Goal: Task Accomplishment & Management: Complete application form

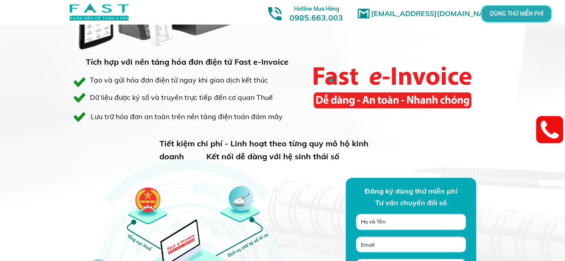
scroll to position [601, 0]
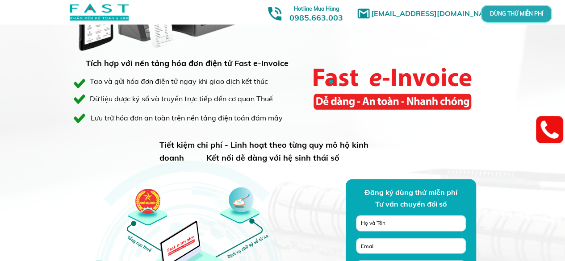
click at [520, 13] on p "DÙNG THỬ MIỄN PHÍ" at bounding box center [516, 14] width 54 height 13
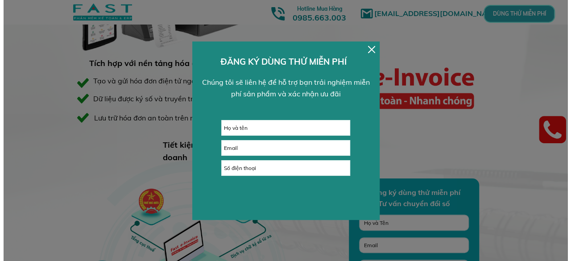
scroll to position [0, 0]
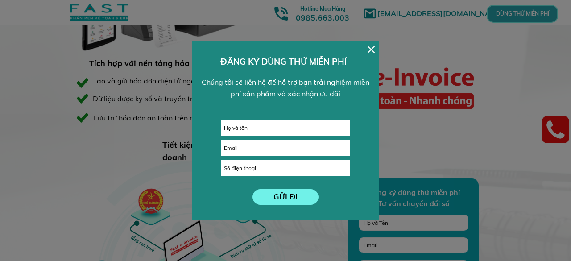
click at [285, 124] on input "text" at bounding box center [286, 128] width 128 height 15
type input "[PERSON_NAME]"
type input "0983483280"
drag, startPoint x: 261, startPoint y: 127, endPoint x: 211, endPoint y: 132, distance: 50.2
click at [216, 133] on div "GỬI ĐI [PERSON_NAME] 0983483280 ĐĂNG KÝ [PERSON_NAME] THỬ MIỄN PHÍ [PERSON_NAME…" at bounding box center [286, 131] width 188 height 179
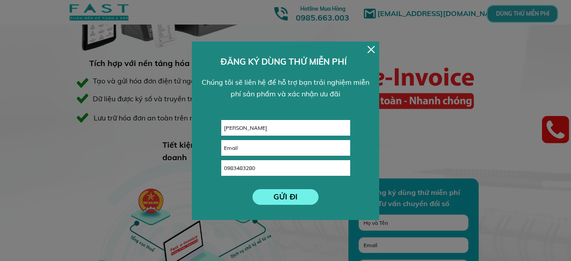
type input "[PERSON_NAME]"
type input "N"
type input "[EMAIL_ADDRESS][DOMAIN_NAME]"
type input "0968447526"
click at [306, 194] on p "GỬI ĐI" at bounding box center [286, 197] width 68 height 16
